Goal: Information Seeking & Learning: Learn about a topic

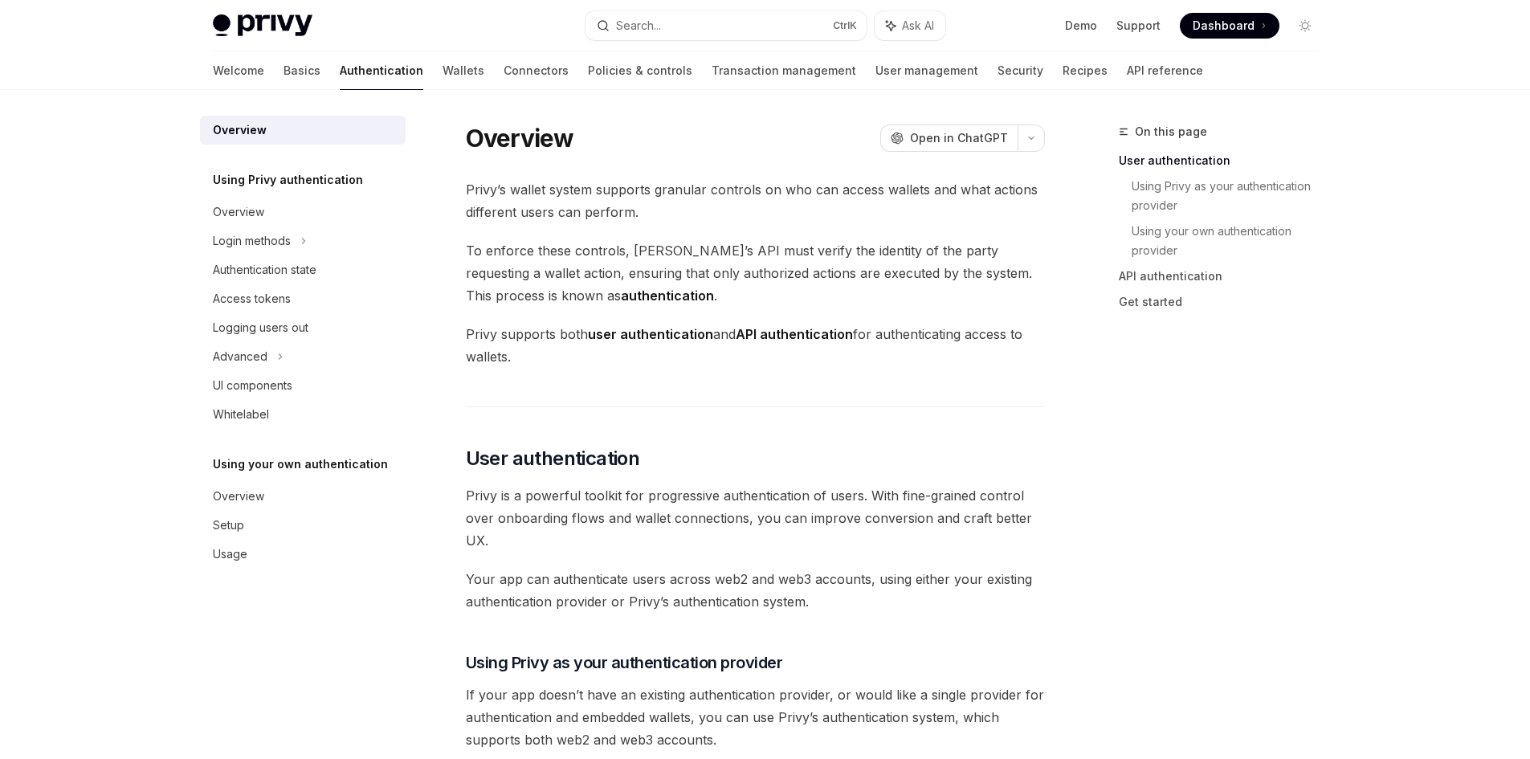
scroll to position [365, 0]
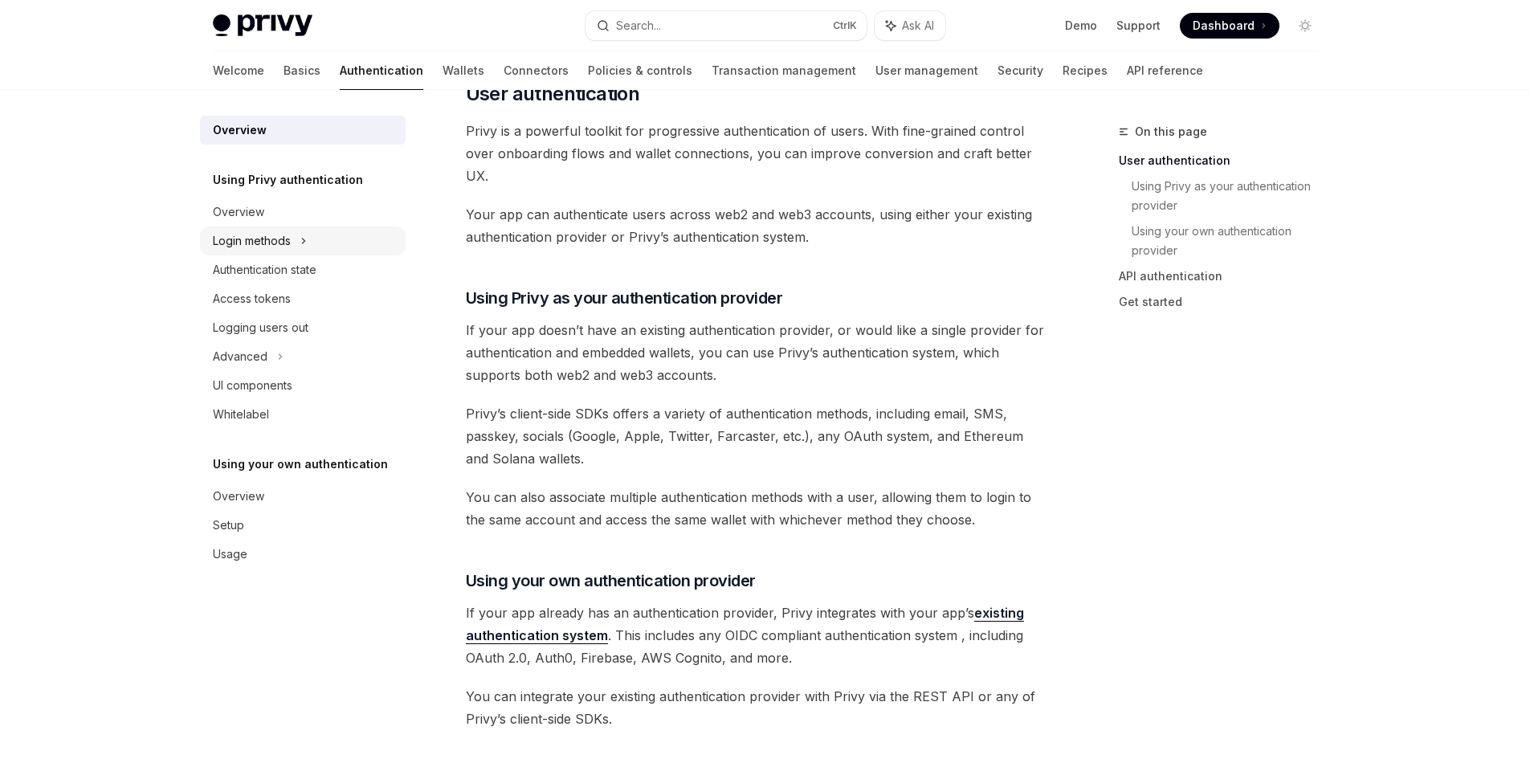
click at [278, 244] on div "Login methods" at bounding box center [252, 240] width 78 height 19
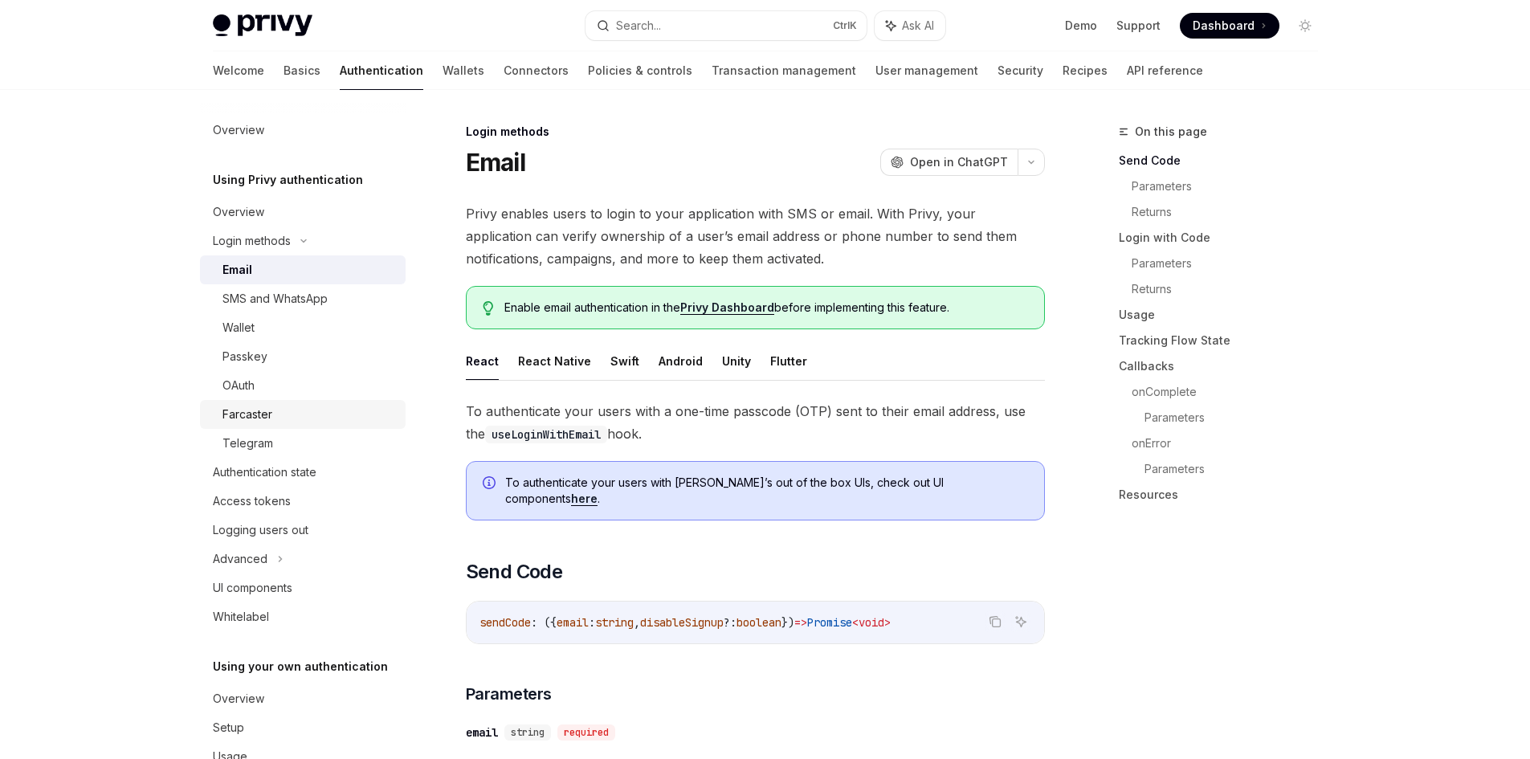
click at [296, 423] on div "Farcaster" at bounding box center [308, 414] width 173 height 19
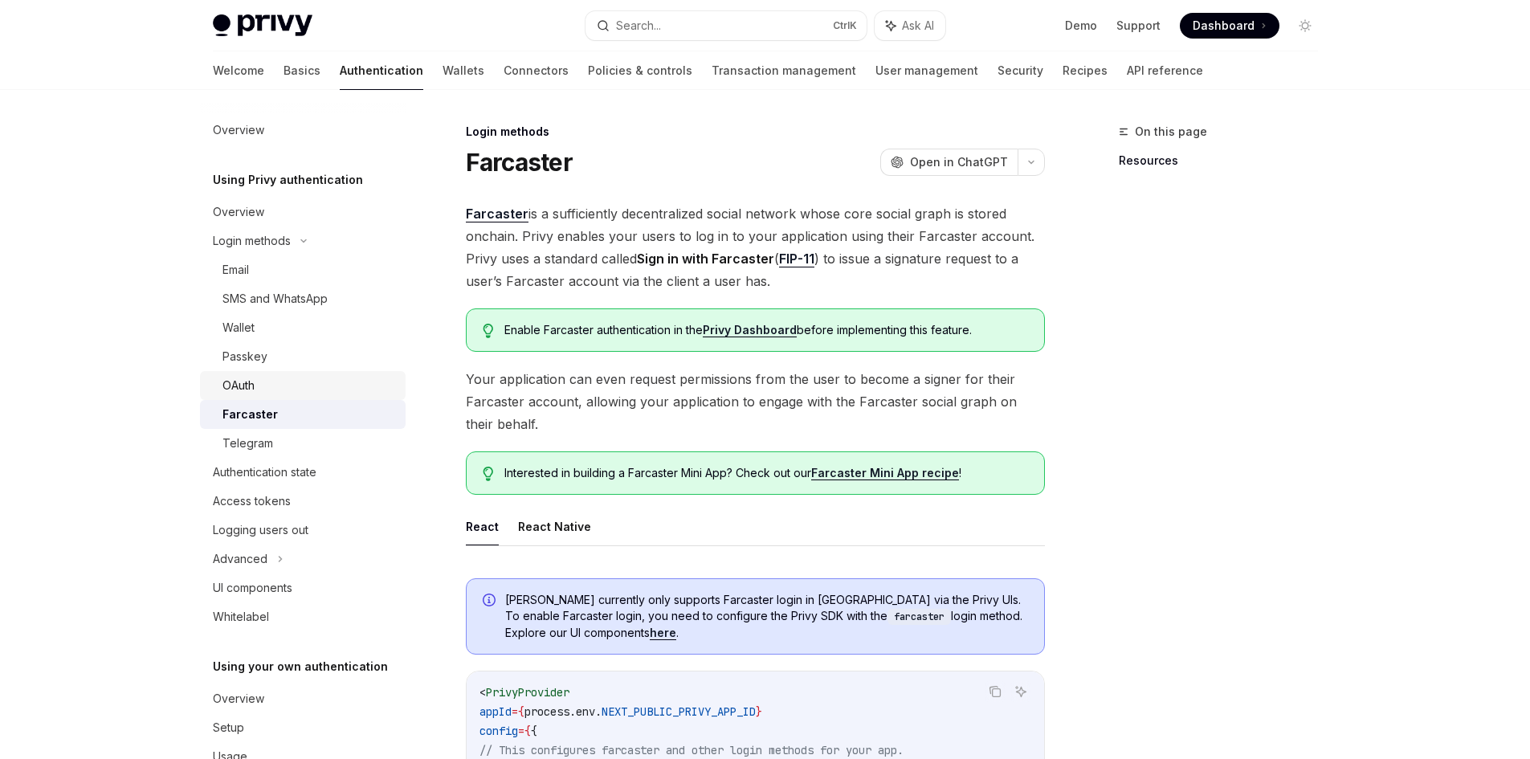
click at [266, 397] on link "OAuth" at bounding box center [303, 385] width 206 height 29
type textarea "*"
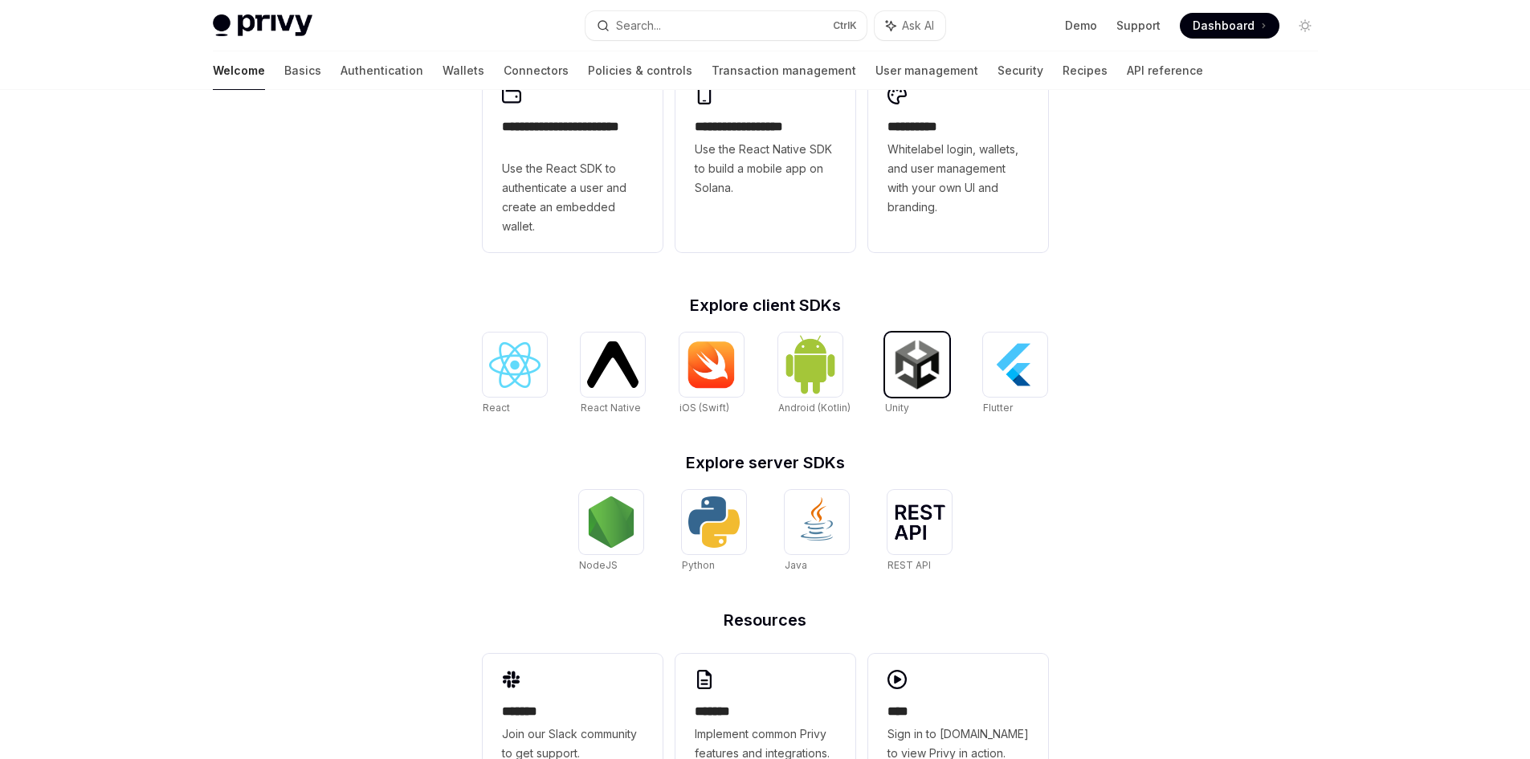
scroll to position [136, 0]
